Goal: Find specific page/section: Find specific page/section

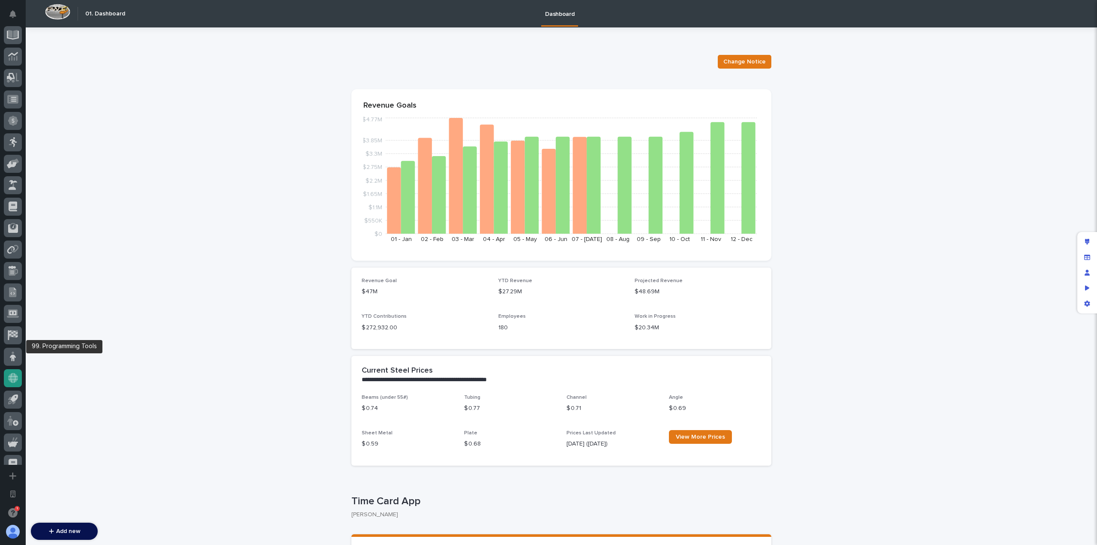
scroll to position [288, 0]
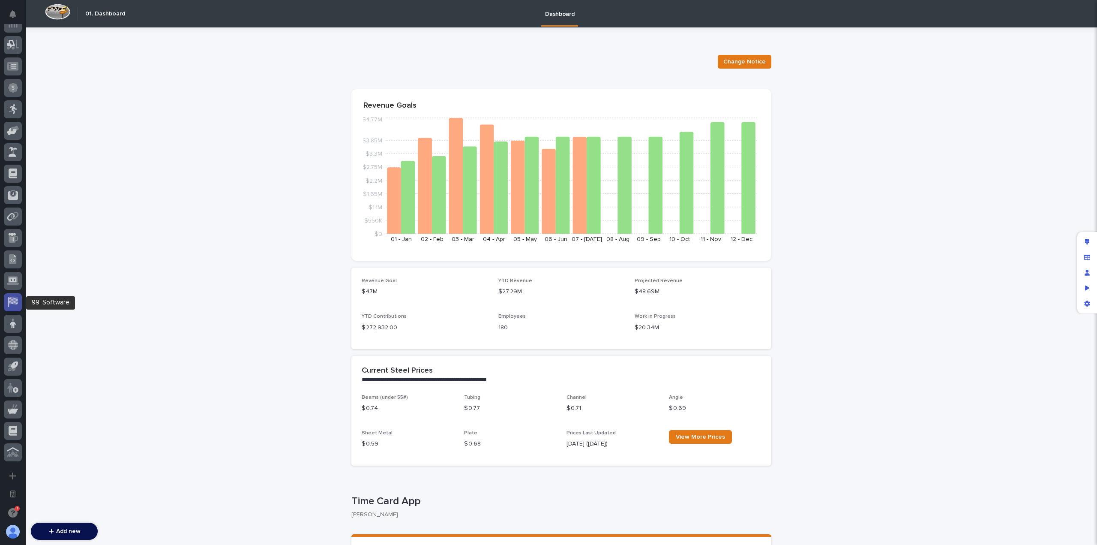
click at [13, 299] on icon at bounding box center [13, 302] width 10 height 10
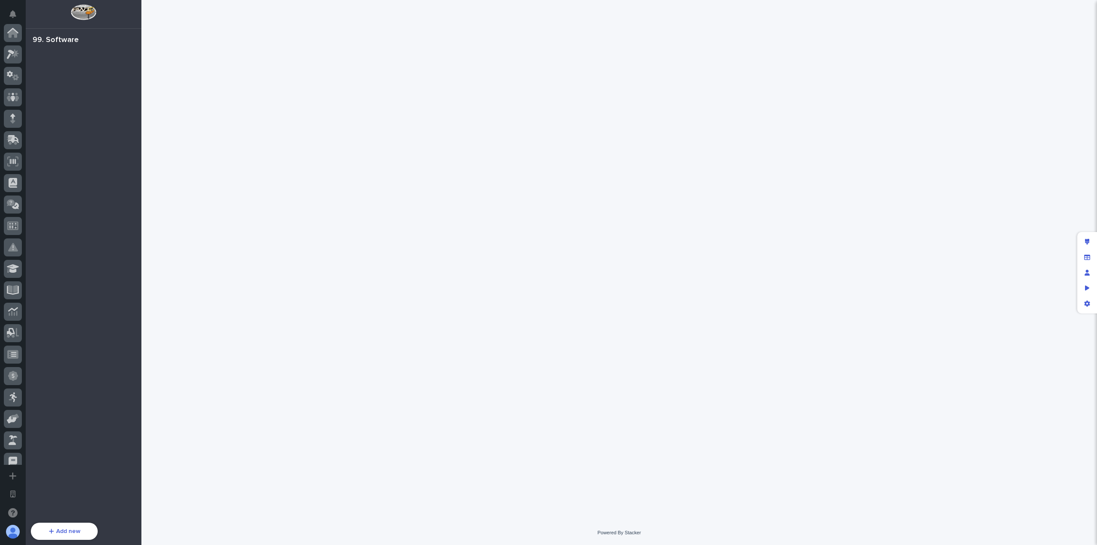
scroll to position [288, 0]
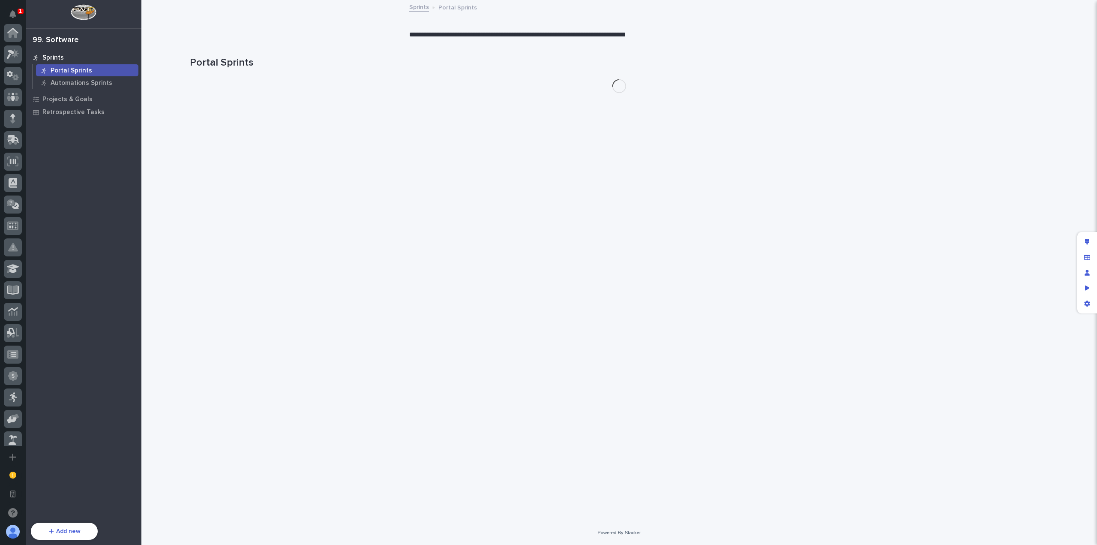
scroll to position [307, 0]
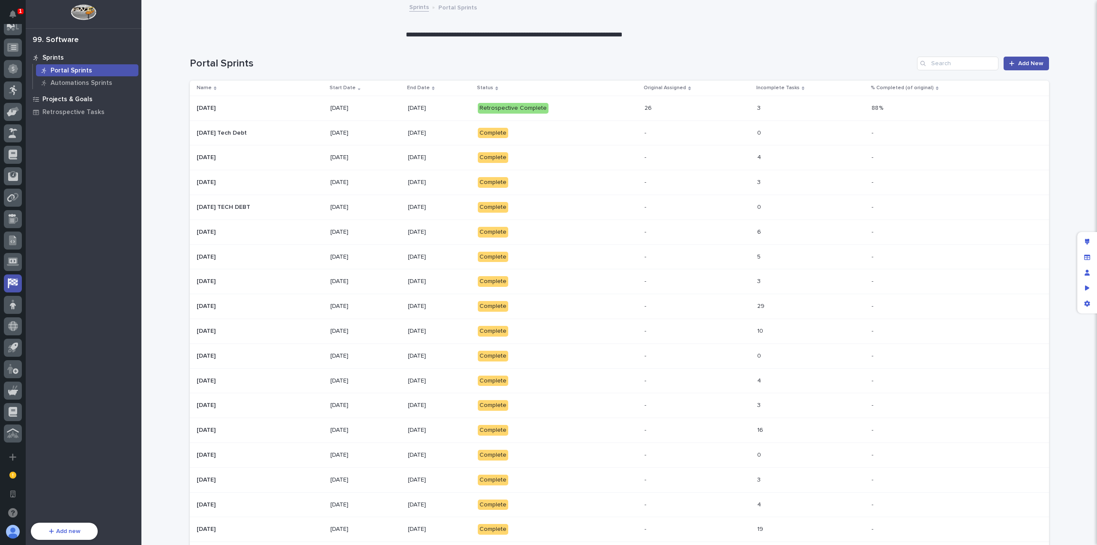
click at [98, 98] on div "Projects & Goals" at bounding box center [83, 99] width 111 height 12
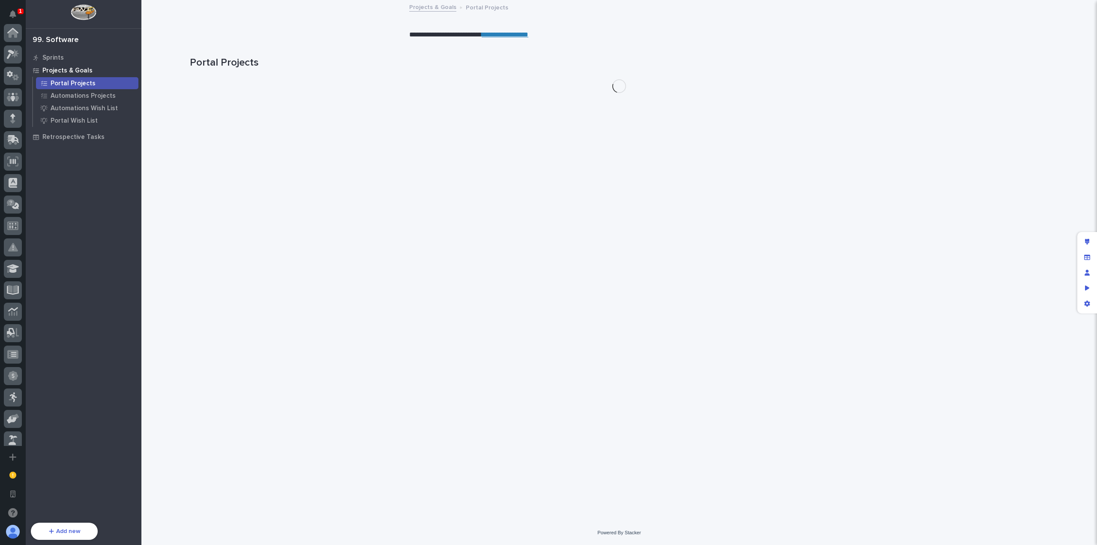
scroll to position [307, 0]
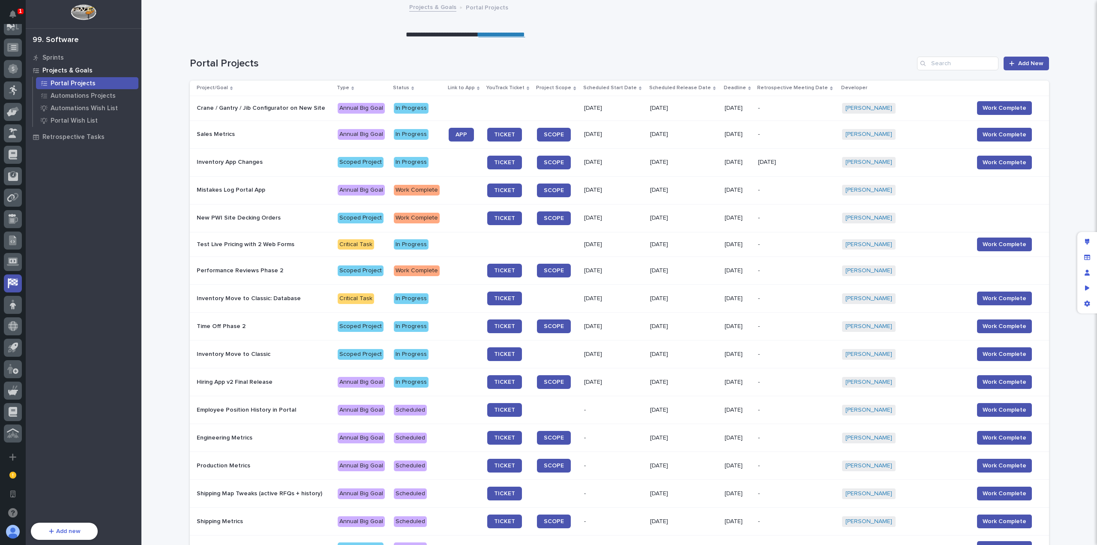
click at [516, 35] on link "**********" at bounding box center [501, 34] width 47 height 6
